Goal: Complete application form: Complete application form

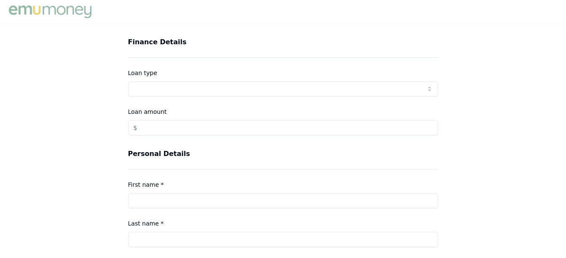
click at [198, 51] on div "Finance Details Loan type Consumer Loan Consumer Asset Commercial Loan Commerci…" at bounding box center [283, 86] width 310 height 98
click at [287, 65] on div "Finance Details Loan type Consumer Loan Consumer Asset Commercial Loan Commerci…" at bounding box center [283, 86] width 310 height 98
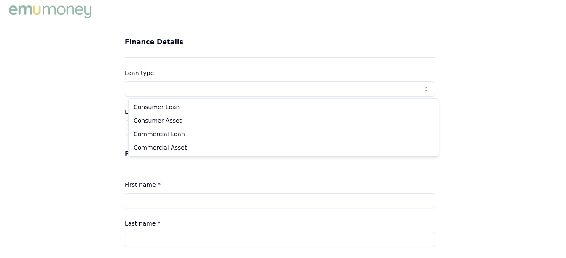
click at [152, 89] on html "Finance Details Loan type Consumer Loan Consumer Asset Commercial Loan Commerci…" at bounding box center [283, 129] width 566 height 258
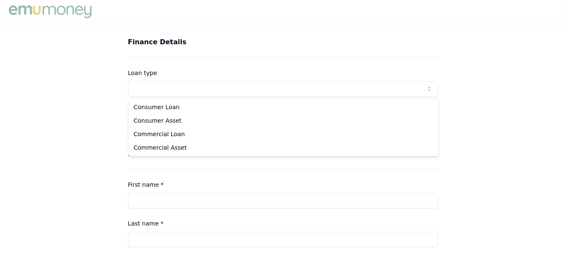
select select "COMMERCIAL_ASSET"
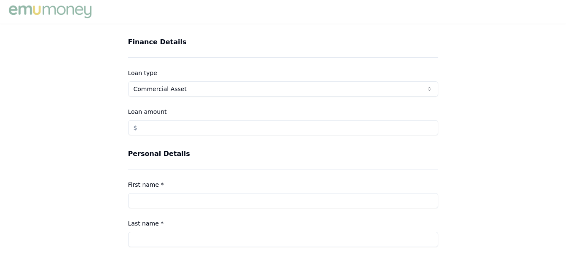
click at [177, 122] on input "Loan amount" at bounding box center [283, 127] width 310 height 15
type input "6000"
click at [170, 56] on div "Finance Details Loan type Consumer Loan Consumer Asset Commercial Loan Commerci…" at bounding box center [283, 86] width 310 height 98
click at [346, 45] on h3 "Finance Details" at bounding box center [283, 42] width 310 height 10
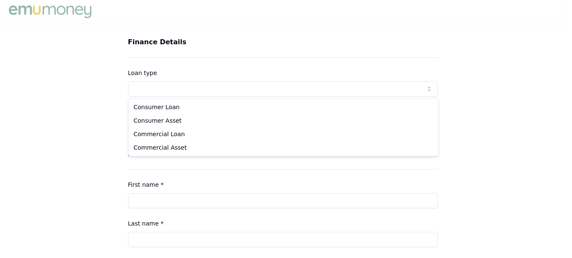
click at [154, 88] on html "Finance Details Loan type Consumer Loan Consumer Asset Commercial Loan Commerci…" at bounding box center [286, 129] width 572 height 258
select select "COMMERCIAL_ASSET"
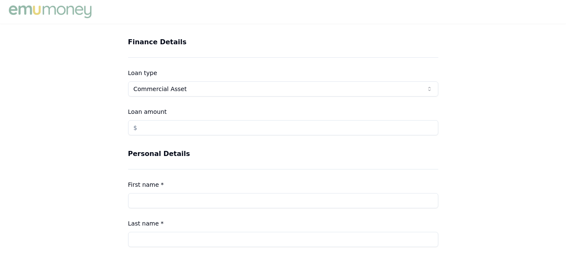
click at [160, 129] on input "Loan amount" at bounding box center [283, 127] width 310 height 15
type input "$6,500.00"
click at [155, 163] on div "Personal Details First name * Last name * Email Phone" at bounding box center [283, 237] width 310 height 176
click at [155, 169] on div "Personal Details First name * Last name * Email Phone" at bounding box center [283, 237] width 310 height 176
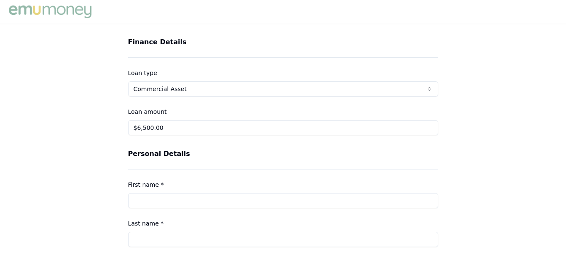
click at [193, 176] on div "Personal Details First name * Last name * Email Phone" at bounding box center [283, 237] width 310 height 176
click at [170, 195] on input "First name *" at bounding box center [283, 200] width 310 height 15
type input "[PERSON_NAME]"
type input "[EMAIL_ADDRESS][DOMAIN_NAME]"
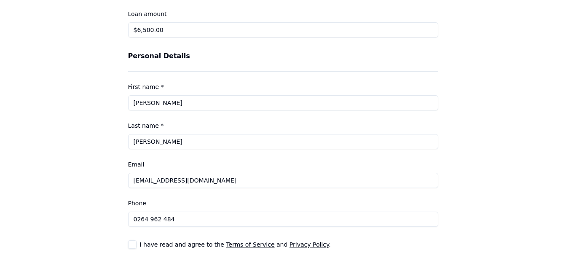
scroll to position [131, 0]
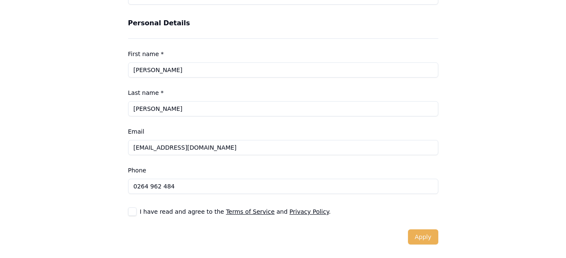
click at [176, 188] on input "0264 962 484" at bounding box center [283, 186] width 310 height 15
type input "0"
type input "0413 903 401"
click at [394, 224] on form "Finance Details Loan type Commercial Asset Consumer Loan Consumer Asset Commerc…" at bounding box center [283, 75] width 310 height 338
click at [131, 210] on button "button" at bounding box center [132, 211] width 8 height 8
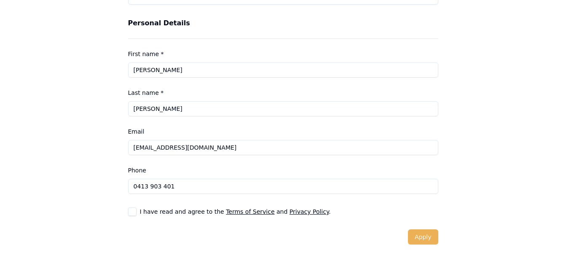
checkbox input "true"
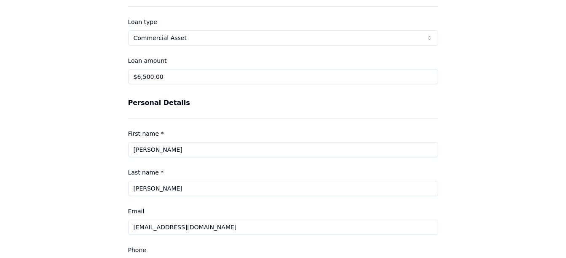
scroll to position [49, 0]
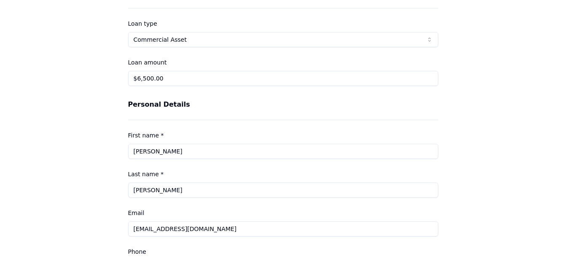
click at [180, 113] on div "Personal Details First name * [PERSON_NAME] Last name * [PERSON_NAME] Email [EM…" at bounding box center [283, 187] width 310 height 176
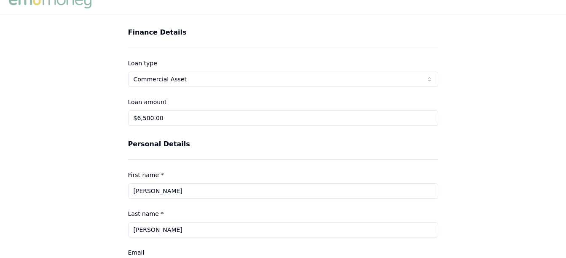
scroll to position [8, 0]
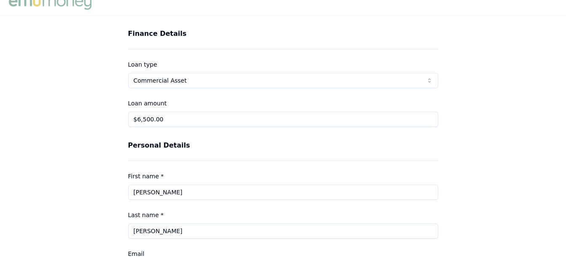
click at [173, 41] on div "Finance Details Loan type Commercial Asset Consumer Loan Consumer Asset Commerc…" at bounding box center [283, 78] width 310 height 98
drag, startPoint x: 173, startPoint y: 41, endPoint x: 465, endPoint y: 95, distance: 296.5
click at [465, 95] on div "Finance Details Loan type Commercial Asset Consumer Loan Consumer Asset Commerc…" at bounding box center [283, 198] width 566 height 338
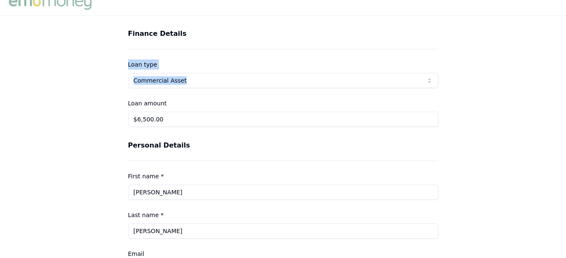
click at [487, 72] on div "Finance Details Loan type Commercial Asset Consumer Loan Consumer Asset Commerc…" at bounding box center [283, 198] width 566 height 338
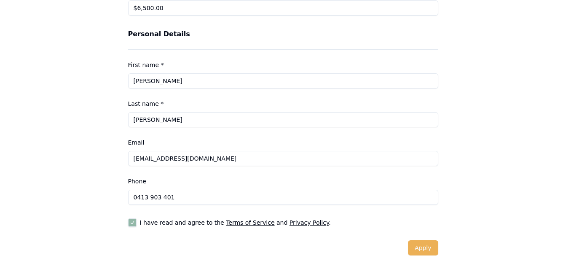
scroll to position [131, 0]
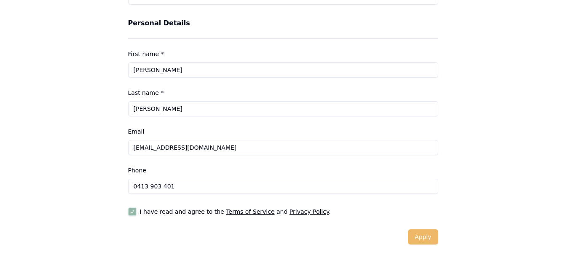
click at [427, 241] on button "Apply" at bounding box center [423, 236] width 30 height 15
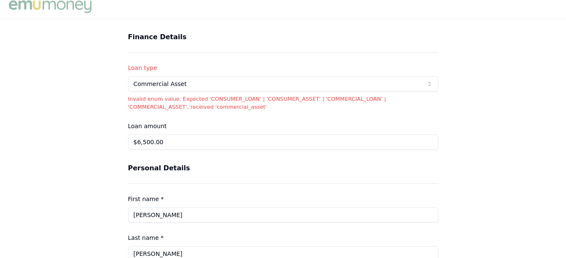
scroll to position [0, 0]
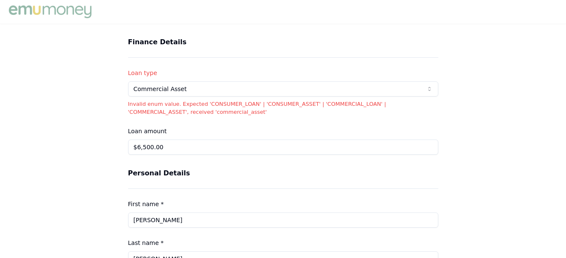
click at [162, 146] on input "$6,500.00" at bounding box center [283, 147] width 310 height 15
type input "$6,500.00"
click at [277, 191] on div "Personal Details First name * [PERSON_NAME] Last name * [PERSON_NAME] Email [EM…" at bounding box center [283, 256] width 310 height 176
click at [199, 87] on html "Finance Details Loan type Commercial Asset Consumer Loan Consumer Asset Commerc…" at bounding box center [283, 129] width 566 height 258
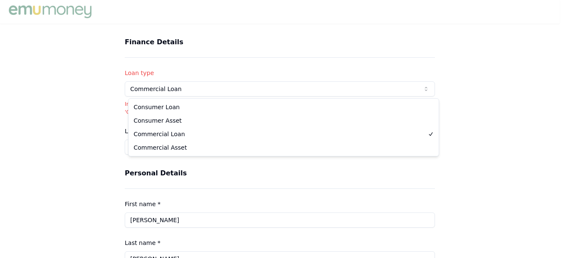
click at [212, 84] on html "Finance Details Loan type Commercial Loan Consumer Loan Consumer Asset Commerci…" at bounding box center [283, 129] width 566 height 258
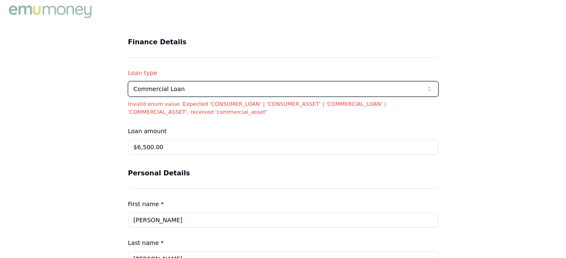
scroll to position [150, 0]
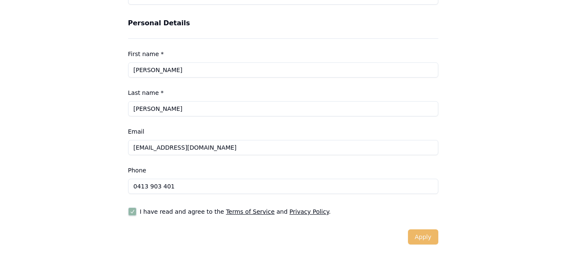
click at [416, 240] on button "Apply" at bounding box center [423, 236] width 30 height 15
click at [418, 240] on button "Apply" at bounding box center [423, 236] width 30 height 15
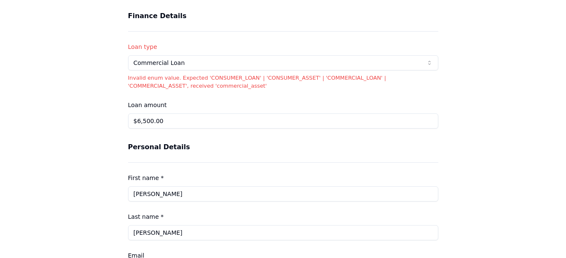
scroll to position [0, 0]
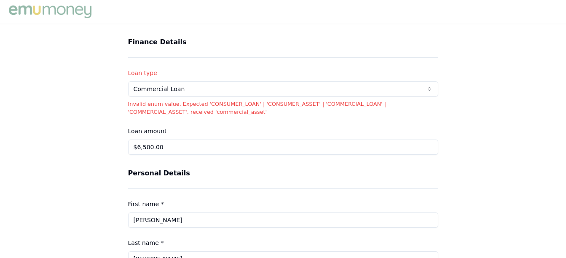
click at [179, 55] on div "Finance Details Loan type Commercial Loan Consumer Loan Consumer Asset Commerci…" at bounding box center [283, 96] width 310 height 118
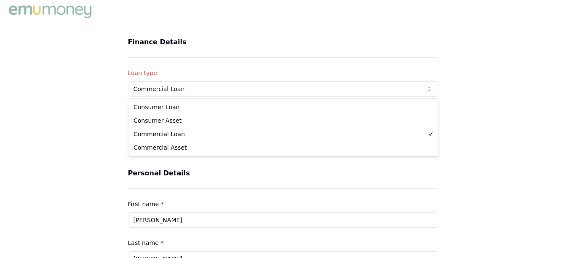
click at [178, 92] on html "Finance Details Loan type Commercial Loan Consumer Loan Consumer Asset Commerci…" at bounding box center [286, 129] width 572 height 258
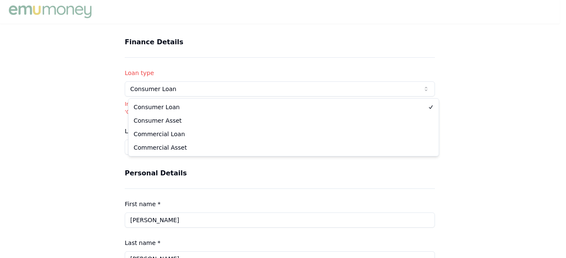
click at [198, 93] on html "Finance Details Loan type Consumer Loan Consumer Loan Consumer Asset Commercial…" at bounding box center [283, 129] width 566 height 258
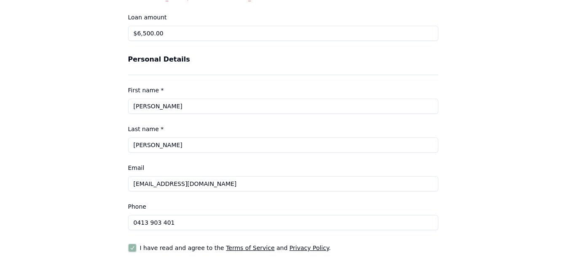
scroll to position [150, 0]
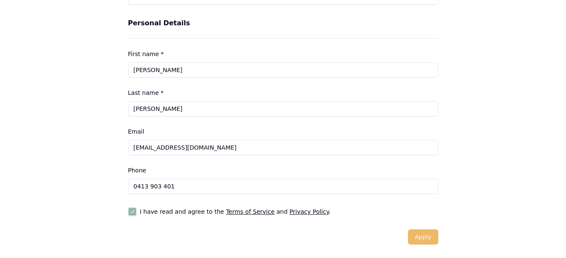
click at [419, 235] on button "Apply" at bounding box center [423, 236] width 30 height 15
click at [423, 237] on button "Apply" at bounding box center [423, 236] width 30 height 15
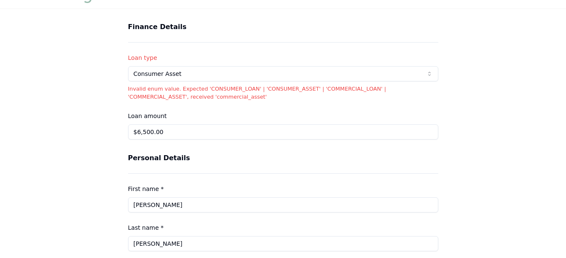
scroll to position [0, 0]
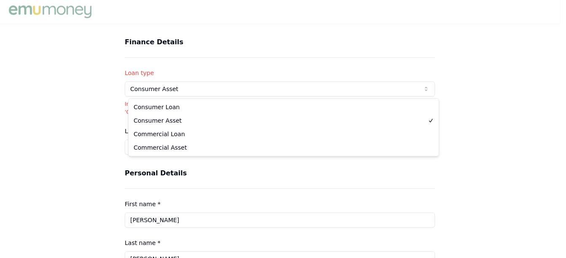
click at [274, 84] on html "Finance Details Loan type Consumer Asset Consumer Loan Consumer Asset Commercia…" at bounding box center [283, 129] width 566 height 258
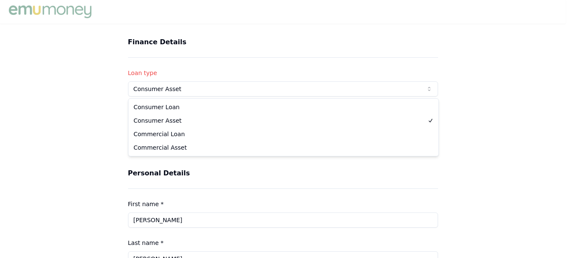
select select "COMMERCIAL_LOAN"
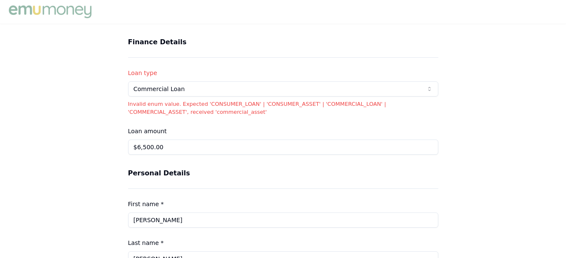
click at [189, 137] on div "Loan amount $6,500.00" at bounding box center [283, 140] width 310 height 29
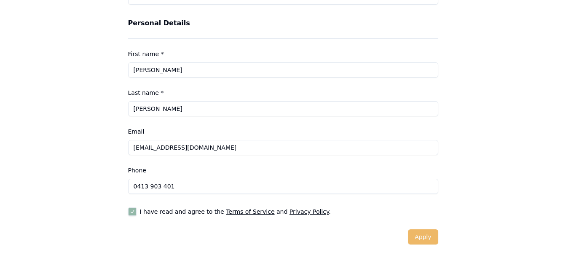
click at [424, 238] on button "Apply" at bounding box center [423, 236] width 30 height 15
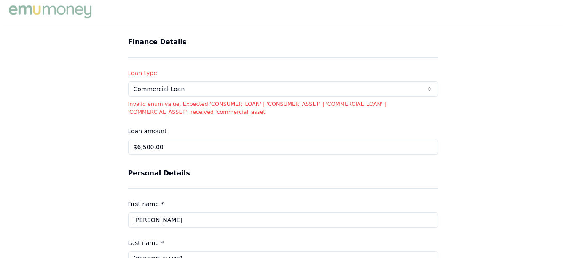
click at [153, 43] on h3 "Finance Details" at bounding box center [283, 42] width 310 height 10
click at [185, 146] on input "$6,500.00" at bounding box center [283, 147] width 310 height 15
type input "6"
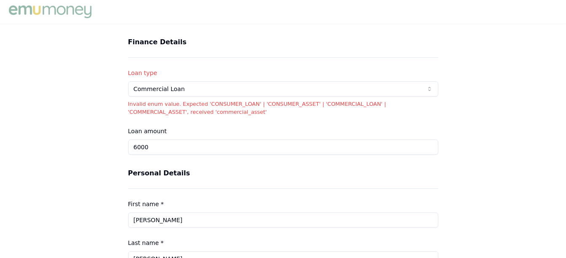
type input "$6,000.00"
click at [480, 148] on div "Finance Details Loan type Commercial Loan Consumer Loan Consumer Asset Commerci…" at bounding box center [283, 215] width 566 height 357
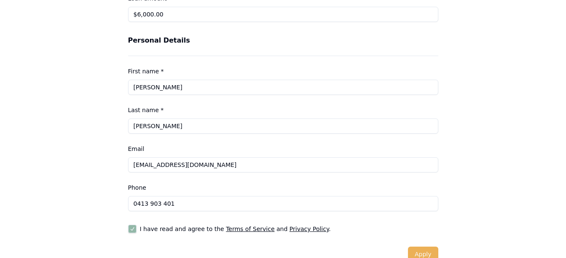
scroll to position [150, 0]
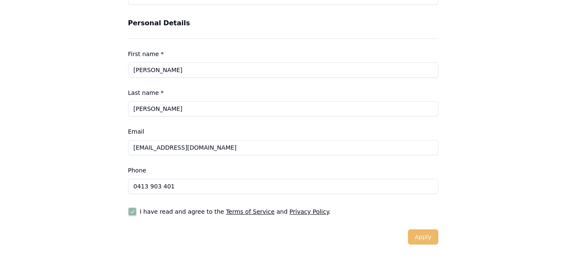
click at [416, 242] on button "Apply" at bounding box center [423, 236] width 30 height 15
click at [423, 236] on button "Apply" at bounding box center [423, 236] width 30 height 15
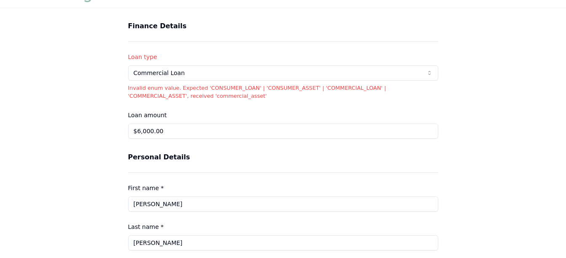
scroll to position [0, 0]
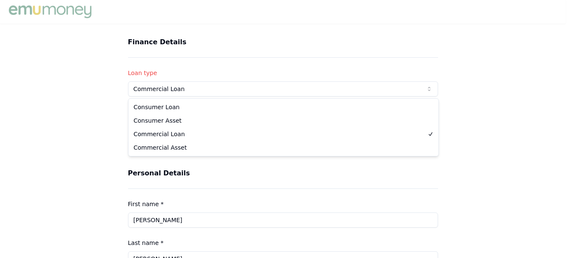
click at [196, 84] on html "Finance Details Loan type Commercial Loan Consumer Loan Consumer Asset Commerci…" at bounding box center [286, 129] width 572 height 258
click at [181, 94] on html "Finance Details Loan type Consumer Loan Consumer Loan Consumer Asset Commercial…" at bounding box center [286, 129] width 572 height 258
select select "CONSUMER_ASSET"
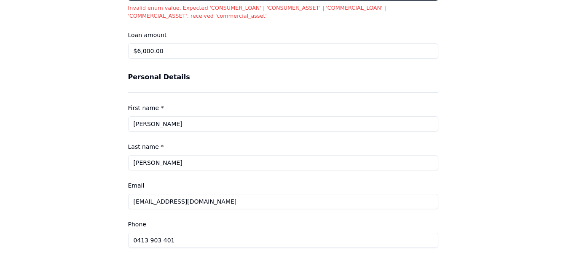
scroll to position [150, 0]
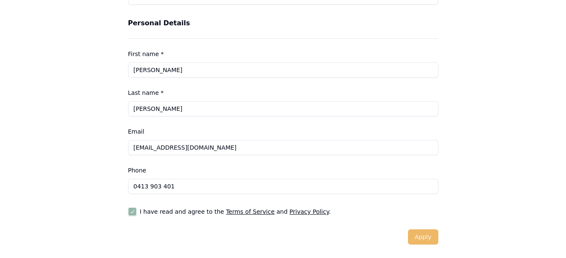
click at [432, 237] on button "Apply" at bounding box center [423, 236] width 30 height 15
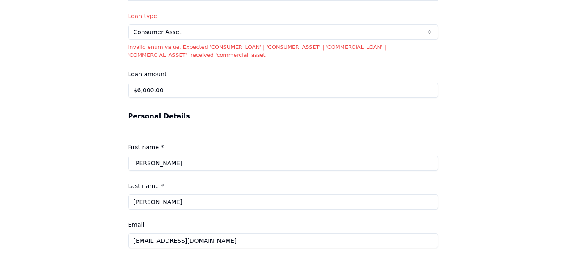
scroll to position [54, 0]
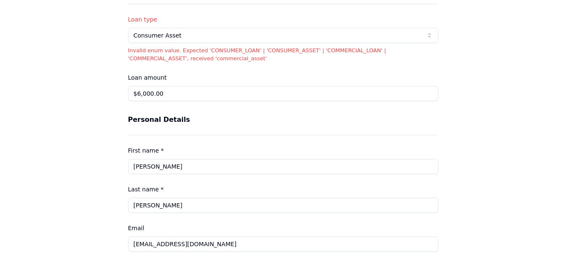
click at [192, 128] on div "Personal Details First name * [PERSON_NAME] Last name * [PERSON_NAME] Email [EM…" at bounding box center [283, 203] width 310 height 176
click at [164, 91] on input "$6,000.00" at bounding box center [283, 93] width 310 height 15
type input "6"
type input "$10,000.00"
click at [360, 131] on div "Personal Details First name * [PERSON_NAME] Last name * [PERSON_NAME] Email [EM…" at bounding box center [283, 203] width 310 height 176
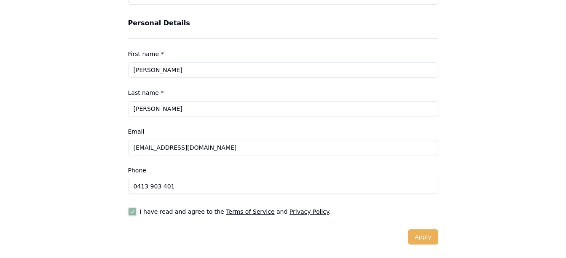
scroll to position [0, 0]
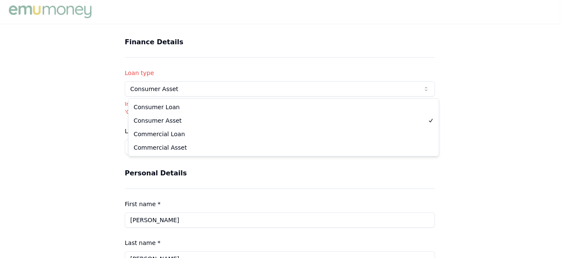
click at [427, 86] on html "Finance Details Loan type Consumer Asset Consumer Loan Consumer Asset Commercia…" at bounding box center [283, 129] width 566 height 258
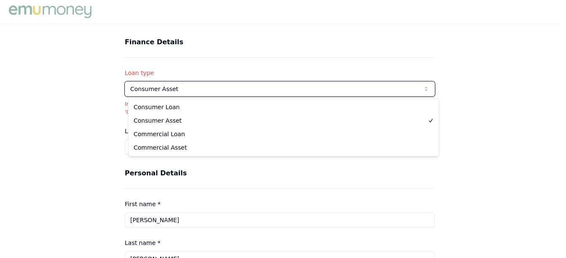
click at [427, 86] on html "Finance Details Loan type Consumer Asset Consumer Loan Consumer Asset Commercia…" at bounding box center [283, 129] width 566 height 258
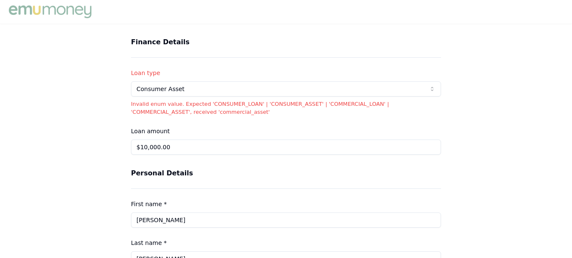
click at [427, 86] on html "Finance Details Loan type Consumer Asset Consumer Loan Consumer Asset Commercia…" at bounding box center [286, 129] width 572 height 258
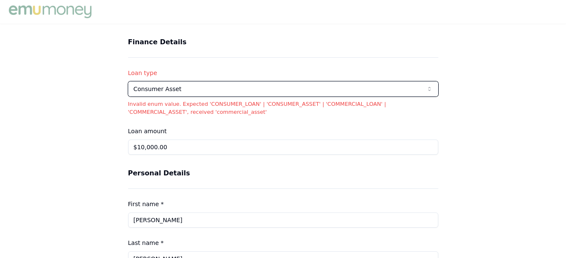
click at [427, 86] on html "Finance Details Loan type Consumer Asset Consumer Loan Consumer Asset Commercia…" at bounding box center [283, 129] width 566 height 258
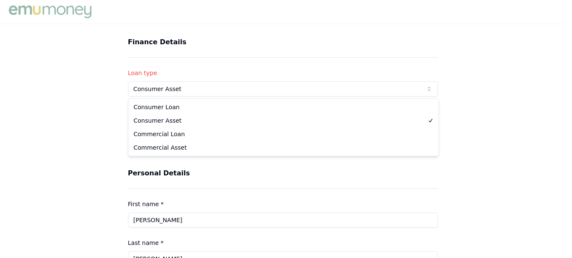
click at [427, 86] on html "Finance Details Loan type Consumer Asset Consumer Loan Consumer Asset Commercia…" at bounding box center [286, 129] width 572 height 258
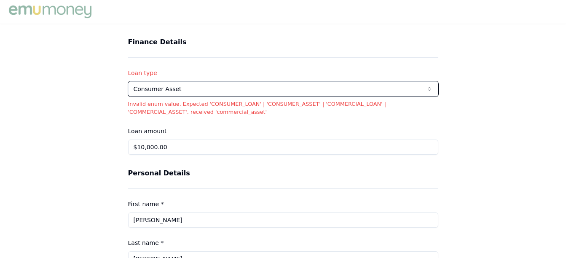
click at [427, 86] on html "Finance Details Loan type Consumer Asset Consumer Loan Consumer Asset Commercia…" at bounding box center [283, 129] width 566 height 258
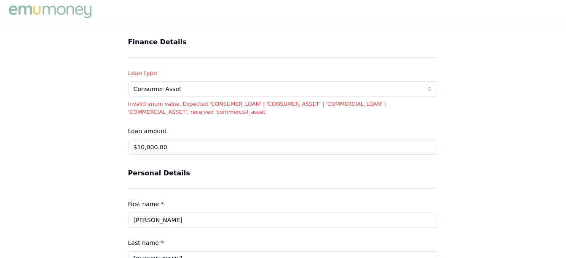
click at [427, 86] on html "Finance Details Loan type Consumer Asset Consumer Loan Consumer Asset Commercia…" at bounding box center [283, 129] width 566 height 258
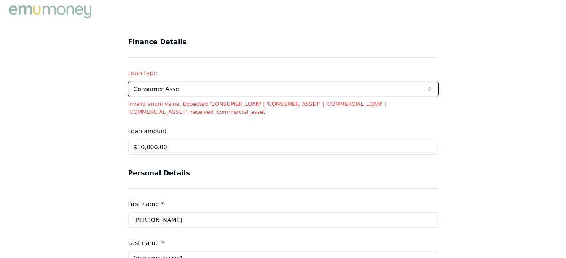
click at [427, 86] on html "Finance Details Loan type Consumer Asset Consumer Loan Consumer Asset Commercia…" at bounding box center [283, 129] width 566 height 258
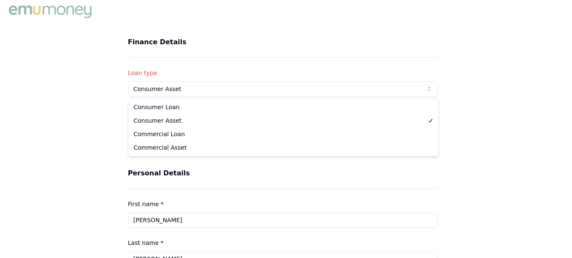
click at [427, 86] on html "Finance Details Loan type Consumer Asset Consumer Loan Consumer Asset Commercia…" at bounding box center [286, 129] width 572 height 258
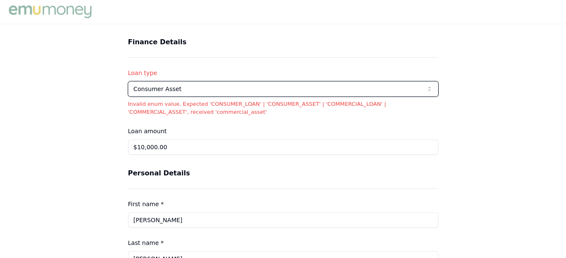
click at [427, 86] on html "Finance Details Loan type Consumer Asset Consumer Loan Consumer Asset Commercia…" at bounding box center [283, 129] width 566 height 258
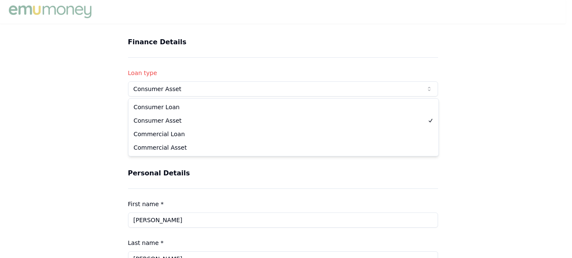
click at [427, 86] on html "Finance Details Loan type Consumer Asset Consumer Loan Consumer Asset Commercia…" at bounding box center [286, 129] width 572 height 258
select select "COMMERCIAL_ASSET"
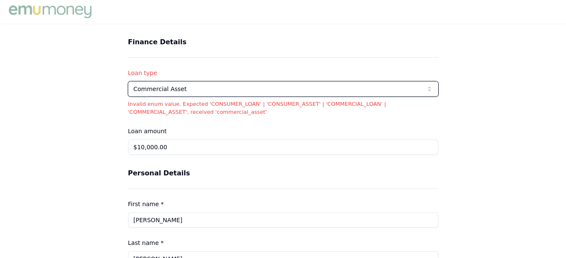
scroll to position [150, 0]
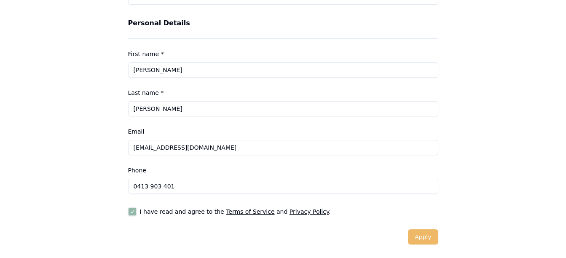
click at [428, 242] on button "Apply" at bounding box center [423, 236] width 30 height 15
click at [421, 233] on button "Apply" at bounding box center [423, 236] width 30 height 15
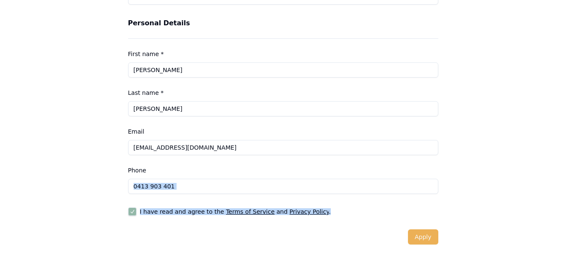
drag, startPoint x: 566, startPoint y: 210, endPoint x: 570, endPoint y: 181, distance: 29.4
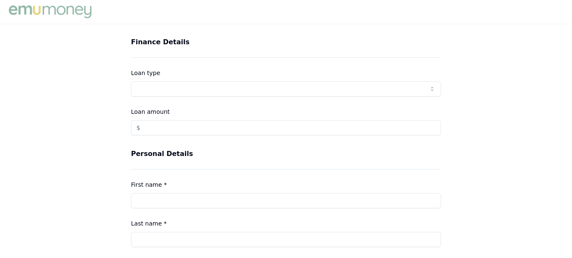
click at [185, 88] on html "Finance Details Loan type Consumer Loan Consumer Asset Commercial Loan Commerci…" at bounding box center [286, 129] width 572 height 258
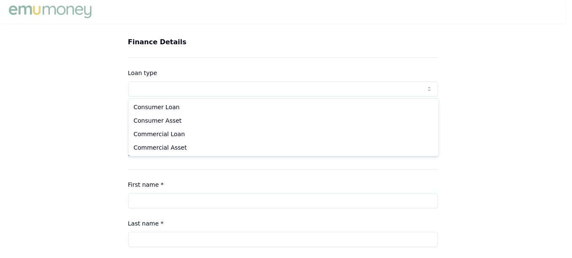
select select "COMMERCIAL_ASSET"
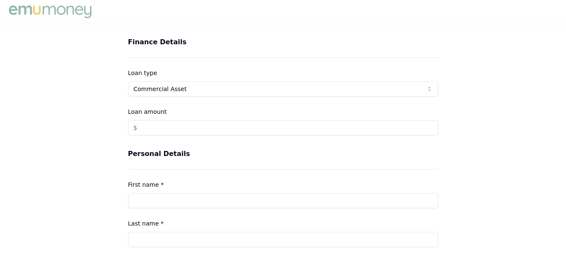
click at [166, 130] on input "Loan amount" at bounding box center [283, 127] width 310 height 15
type input "$4,500.00"
click at [166, 193] on input "First name *" at bounding box center [283, 200] width 310 height 15
type input "[PERSON_NAME]"
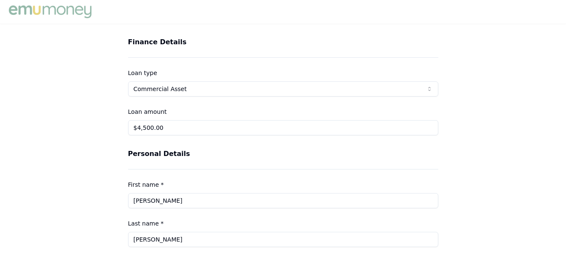
type input "[EMAIL_ADDRESS][DOMAIN_NAME]"
type input "0413 903 401"
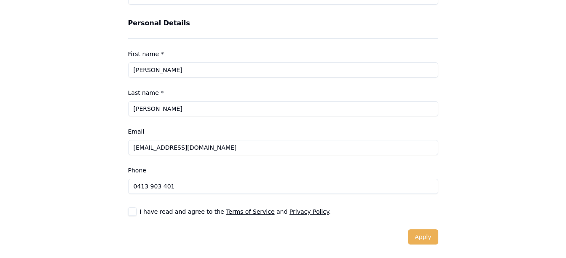
click at [131, 214] on button "button" at bounding box center [132, 211] width 8 height 8
checkbox input "true"
click at [428, 239] on button "Apply" at bounding box center [423, 236] width 30 height 15
click at [431, 237] on button "Apply" at bounding box center [423, 236] width 30 height 15
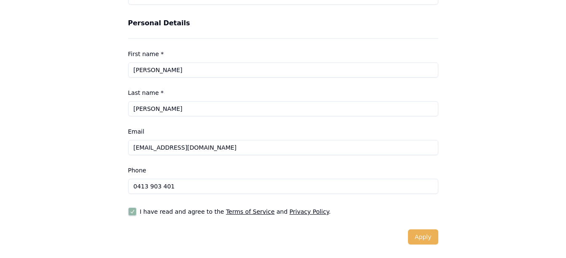
scroll to position [0, 0]
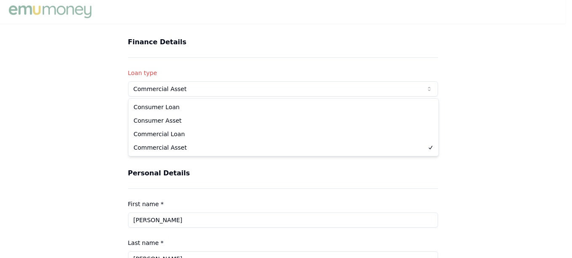
click at [221, 84] on html "Finance Details Loan type Commercial Asset Consumer Loan Consumer Asset Commerc…" at bounding box center [286, 129] width 572 height 258
select select "CONSUMER_ASSET"
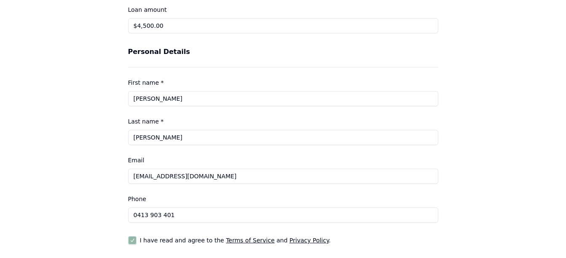
scroll to position [150, 0]
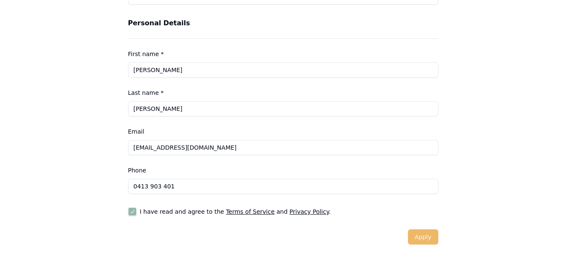
click at [426, 238] on button "Apply" at bounding box center [423, 236] width 30 height 15
